Goal: Information Seeking & Learning: Learn about a topic

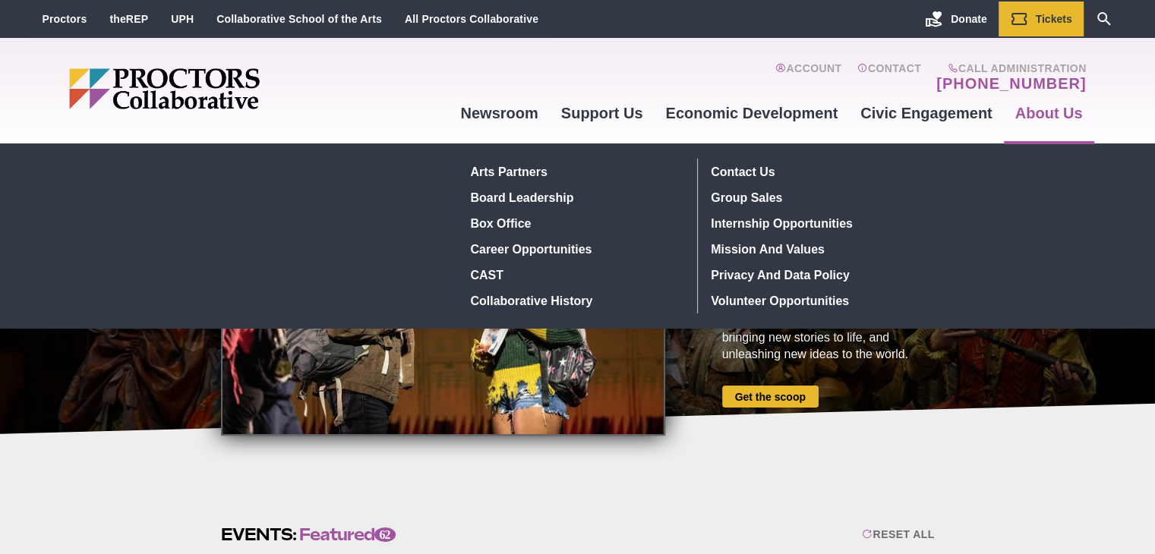
click at [1029, 98] on link "About Us" at bounding box center [1049, 113] width 90 height 41
click at [1034, 113] on link "About Us" at bounding box center [1049, 113] width 90 height 41
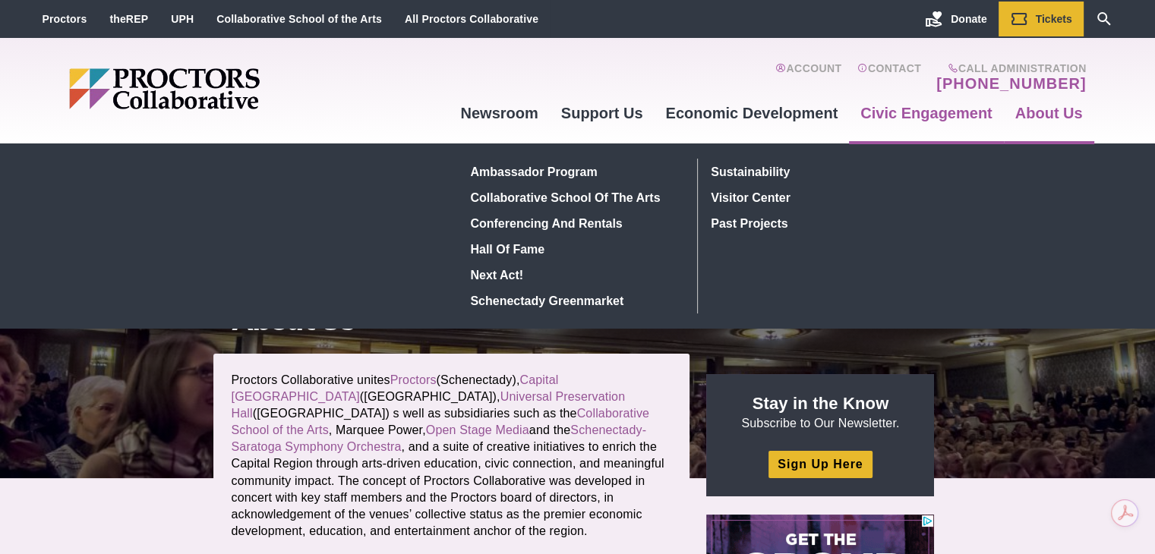
scroll to position [76, 0]
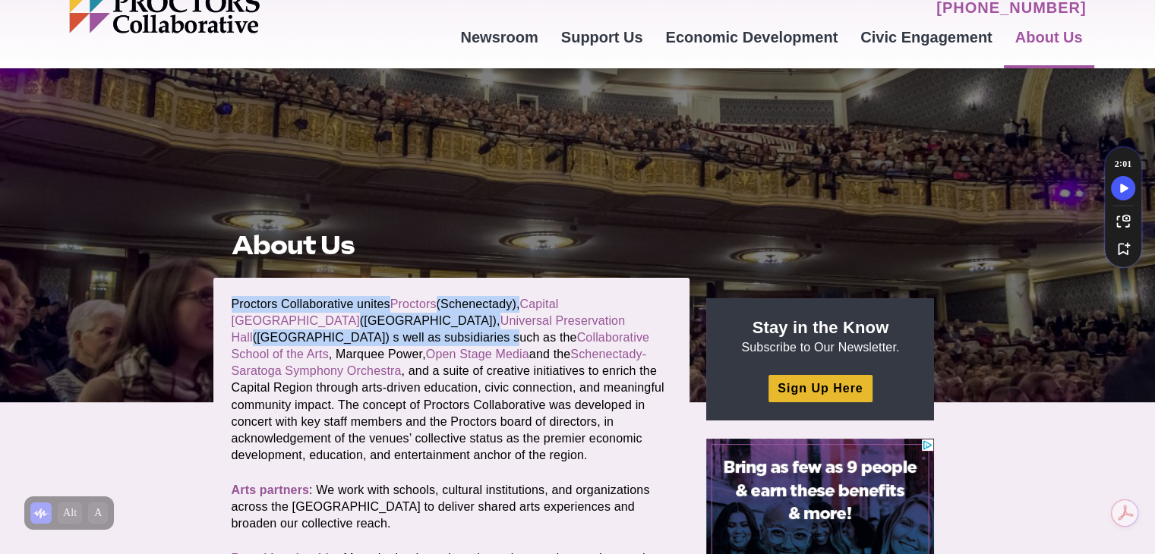
drag, startPoint x: 232, startPoint y: 304, endPoint x: 288, endPoint y: 340, distance: 67.0
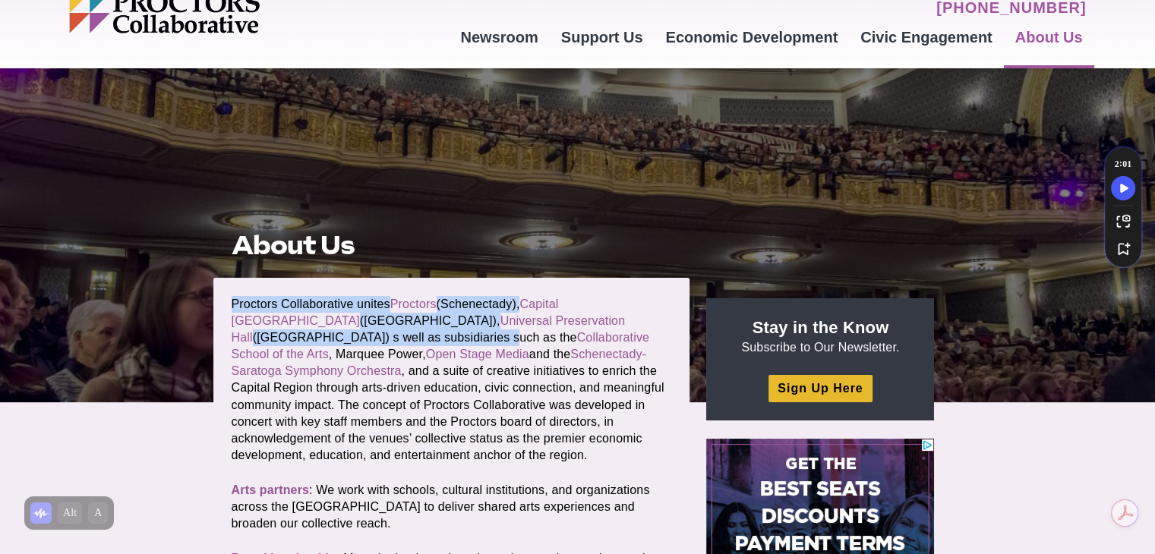
click at [288, 340] on p "Proctors Collaborative unites Proctors (Schenectady), Capital Repertory Theatre…" at bounding box center [452, 380] width 440 height 168
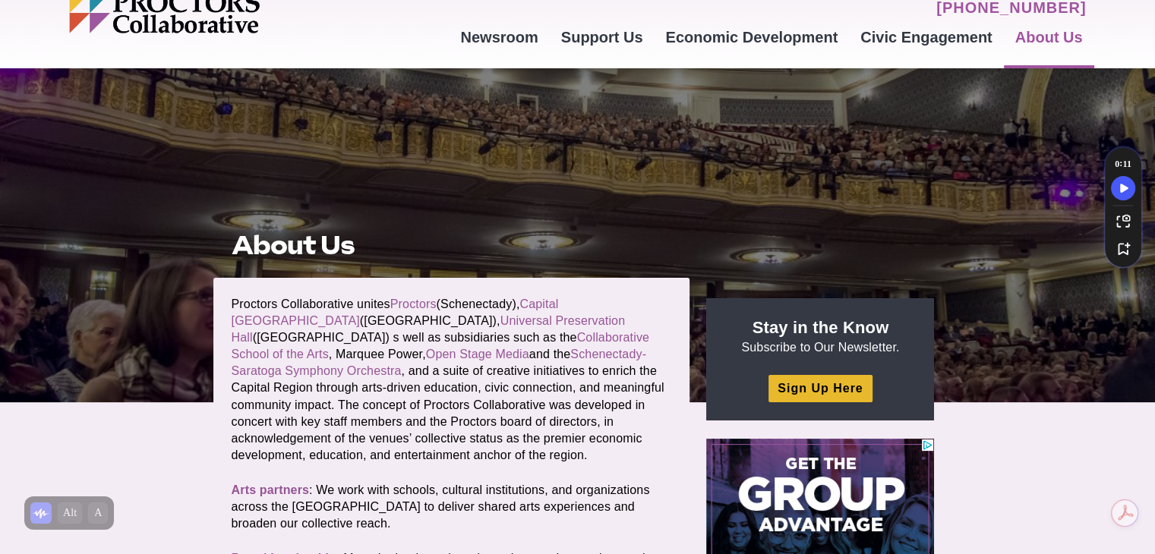
click at [474, 257] on h1 "About Us" at bounding box center [452, 245] width 440 height 29
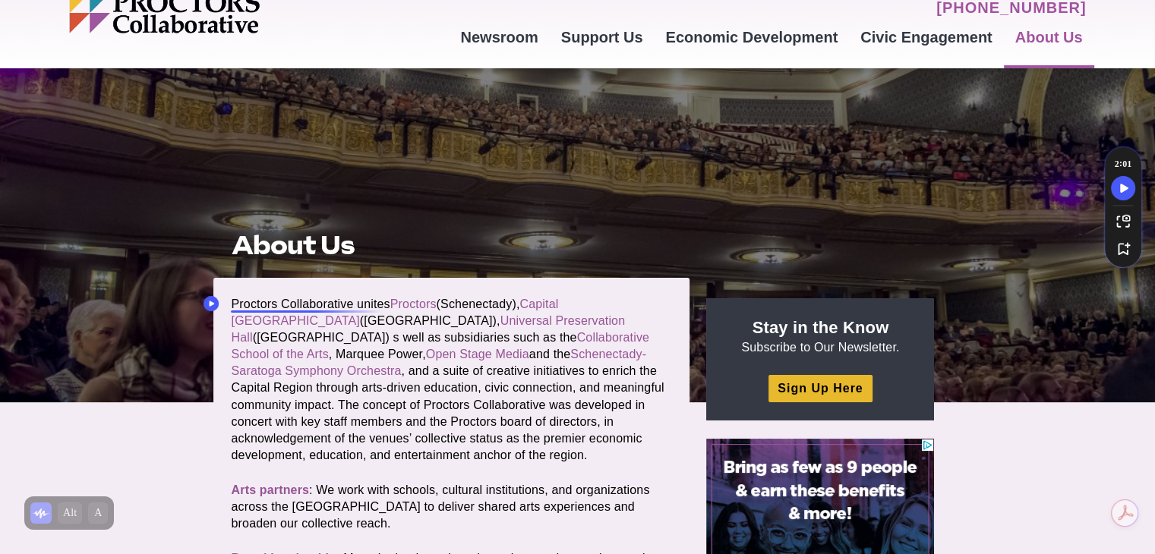
click at [213, 303] on icon "Speechify Inline player Play button" at bounding box center [212, 303] width 5 height 5
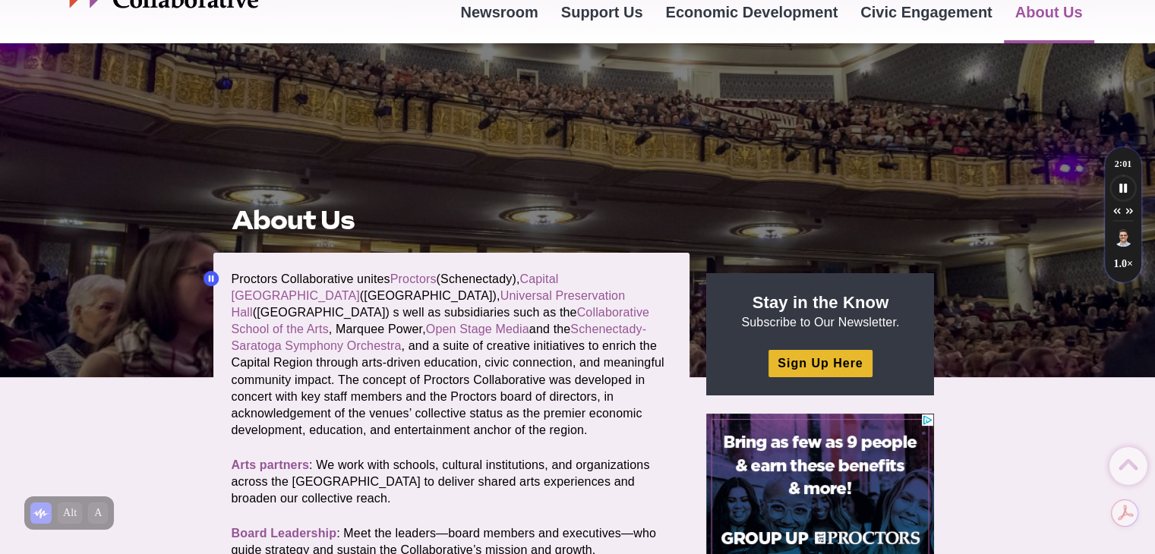
scroll to position [96, 0]
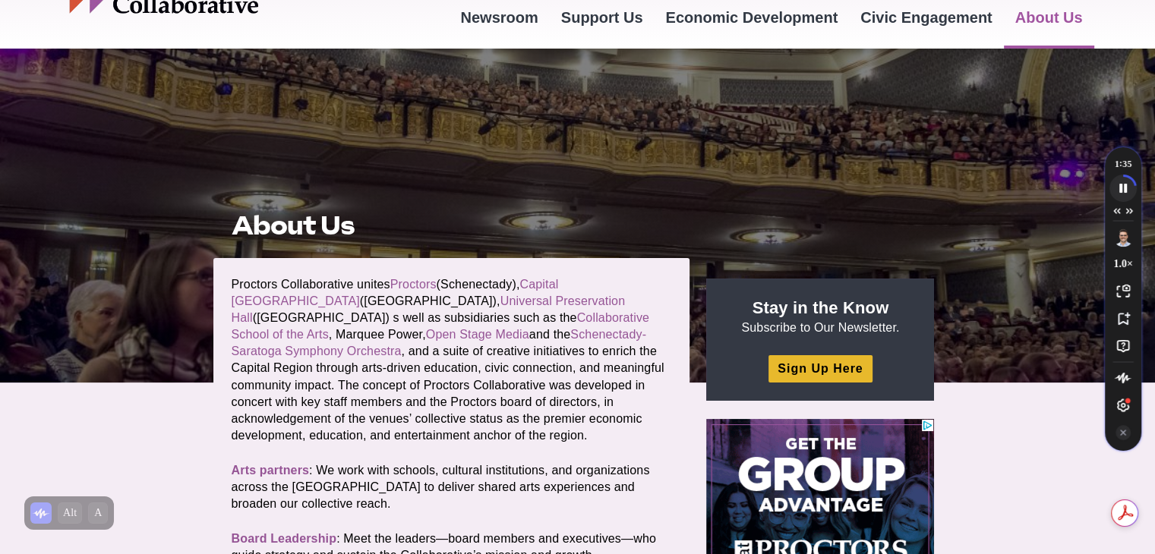
click at [1128, 183] on icon "Speechify pause button" at bounding box center [1122, 187] width 25 height 25
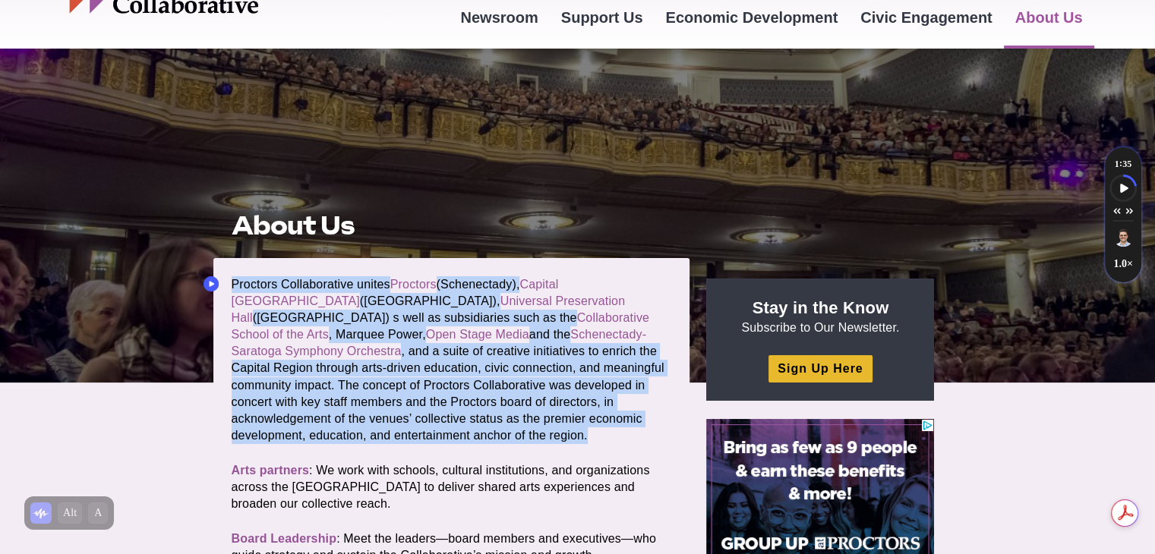
drag, startPoint x: 232, startPoint y: 279, endPoint x: 392, endPoint y: 429, distance: 219.2
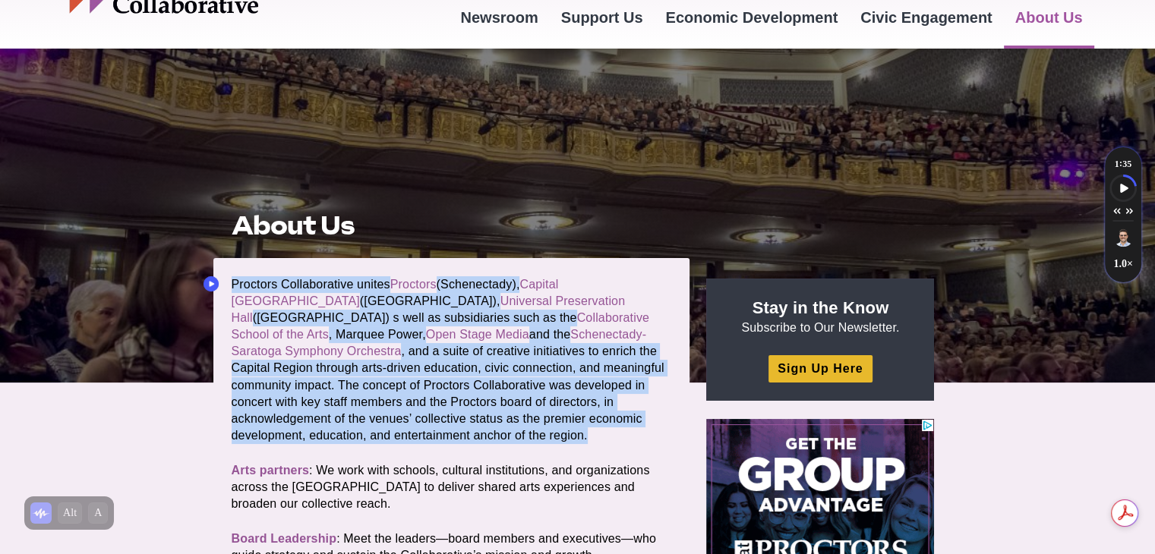
click at [402, 434] on p "Proctors Collaborative unites Proctors (Schenectady), Capital Repertory Theatre…" at bounding box center [452, 360] width 440 height 168
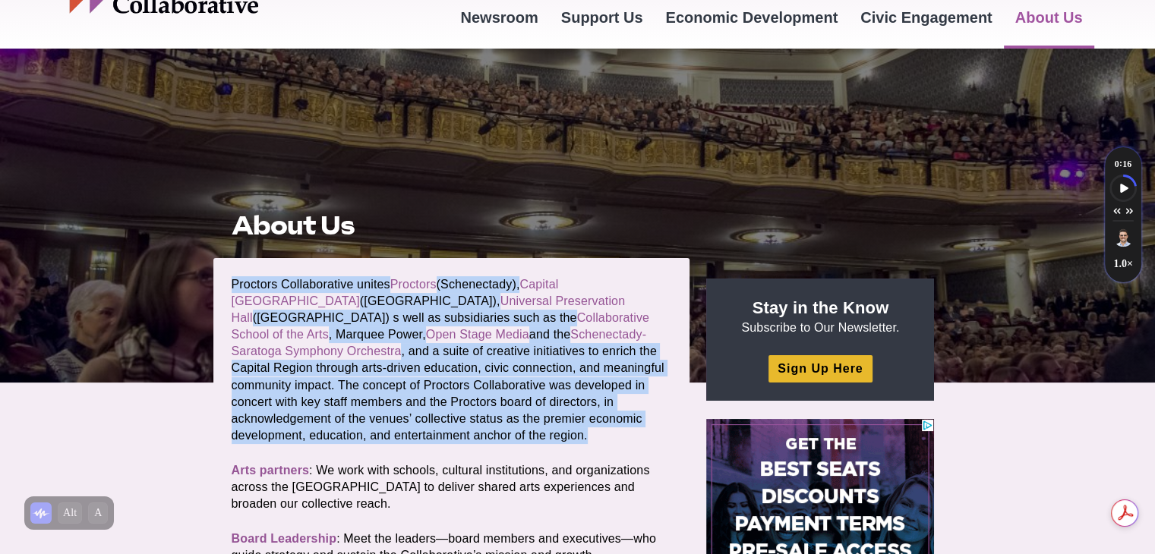
drag, startPoint x: 310, startPoint y: 389, endPoint x: 147, endPoint y: 411, distance: 164.1
